Goal: Task Accomplishment & Management: Use online tool/utility

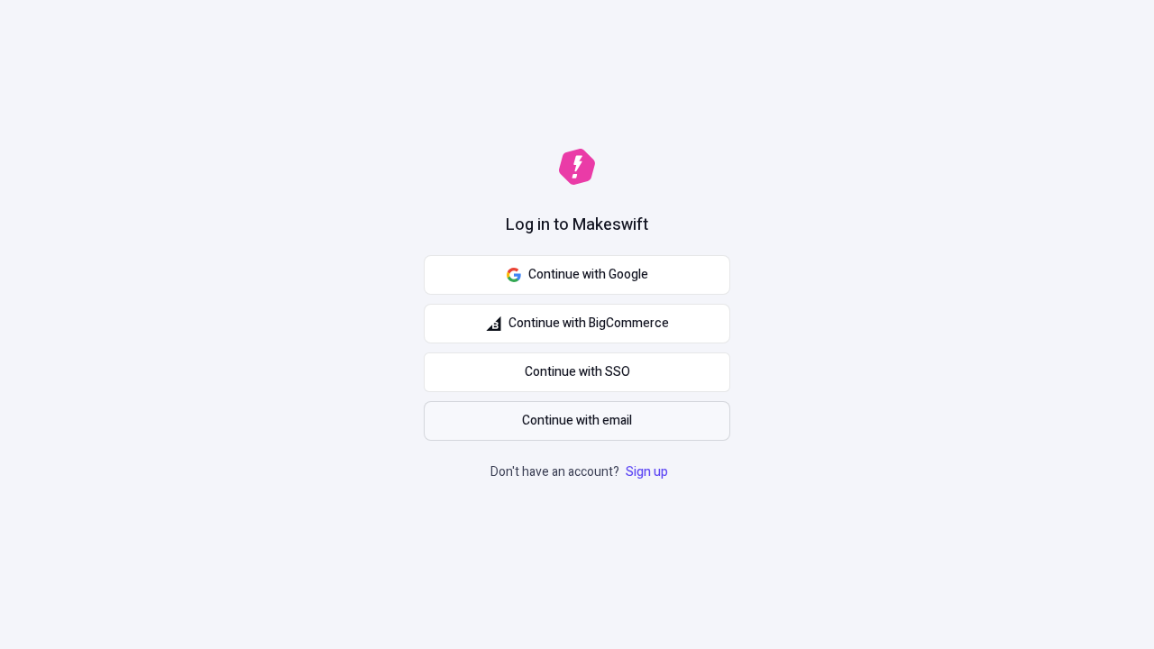
click at [577, 421] on span "Continue with email" at bounding box center [577, 421] width 110 height 20
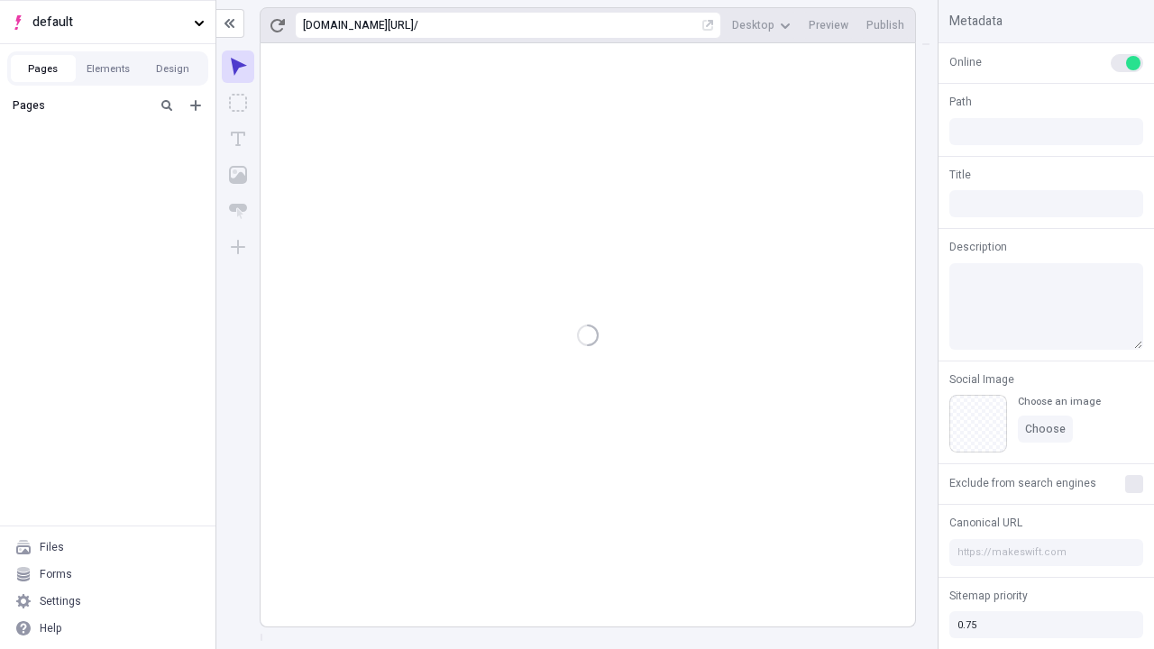
type input "/deep-link-deinde"
click at [107, 22] on span "default" at bounding box center [109, 23] width 154 height 20
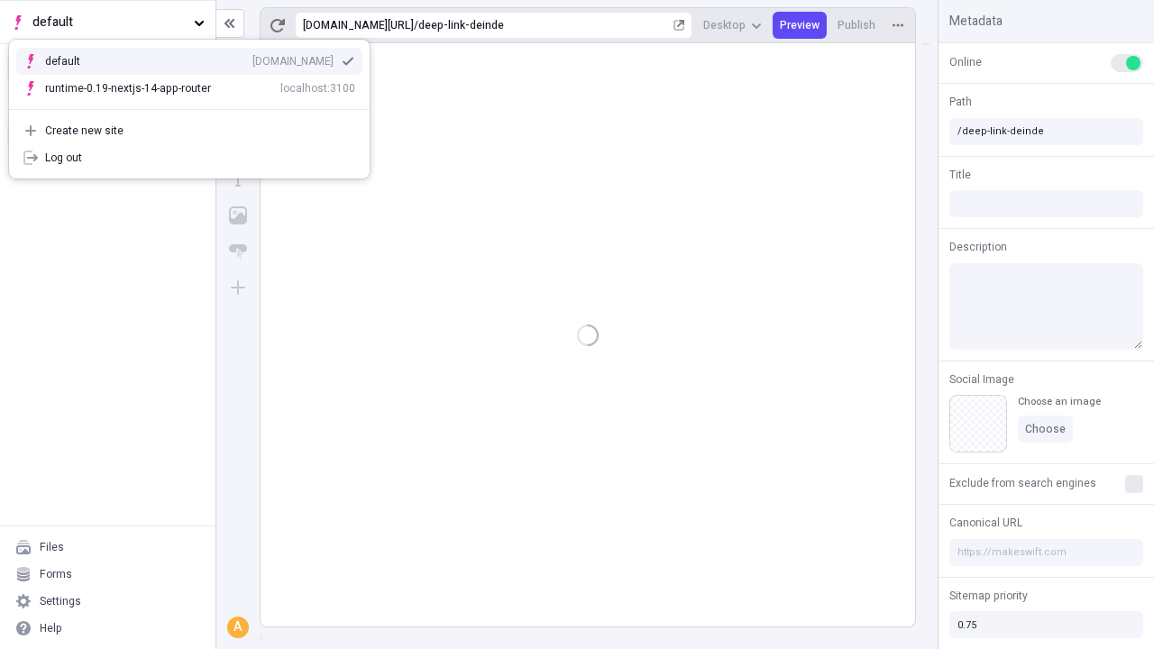
click at [252, 58] on div "[DOMAIN_NAME]" at bounding box center [292, 61] width 81 height 14
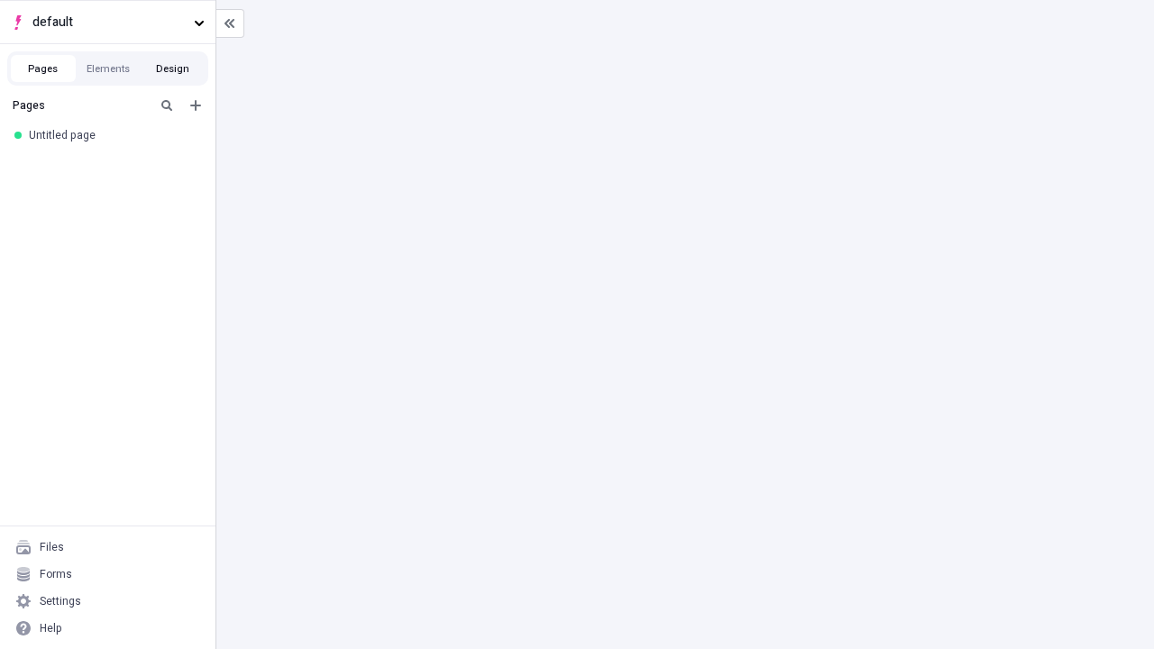
click at [172, 69] on button "Design" at bounding box center [173, 68] width 65 height 27
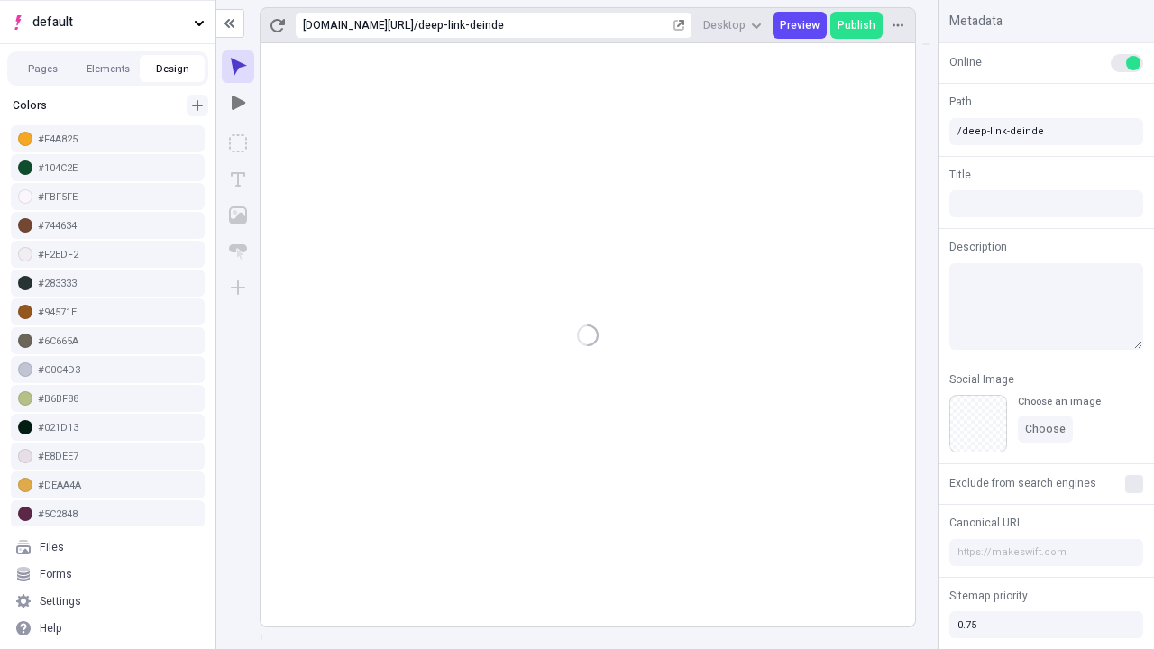
click at [197, 105] on icon "button" at bounding box center [197, 105] width 11 height 11
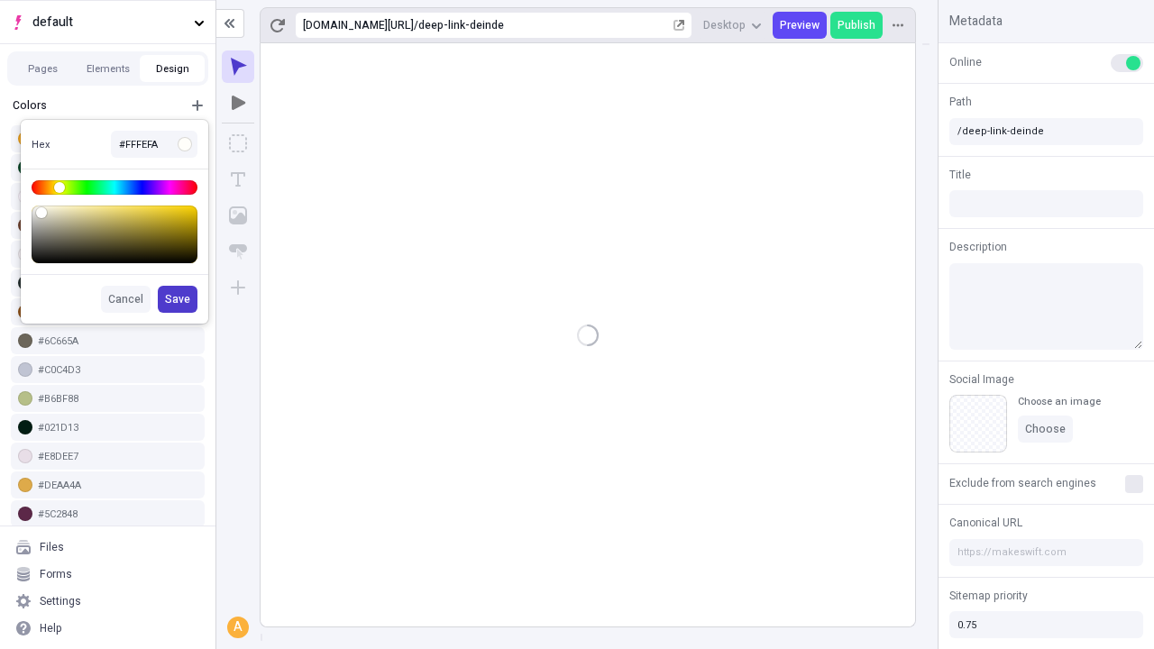
click at [179, 299] on span "Save" at bounding box center [177, 299] width 25 height 14
